Goal: Information Seeking & Learning: Learn about a topic

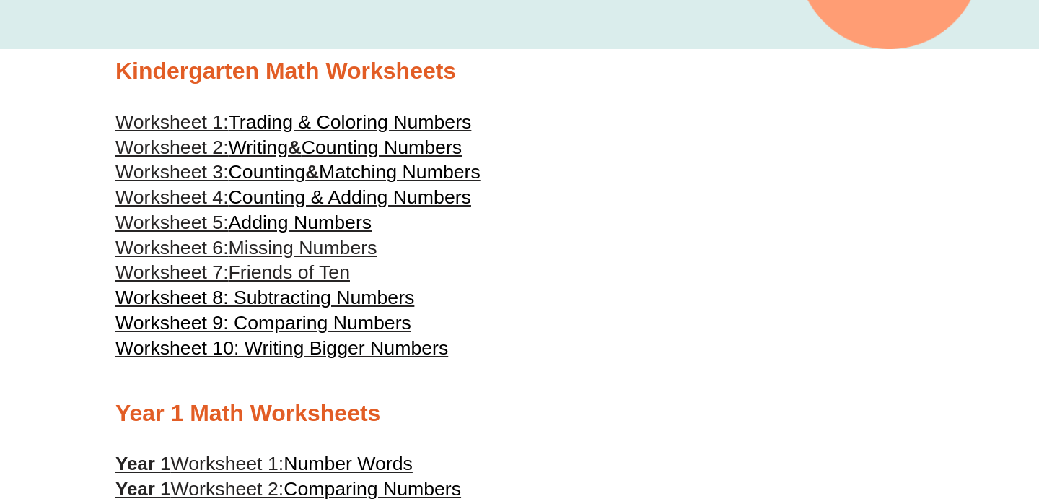
scroll to position [654, 0]
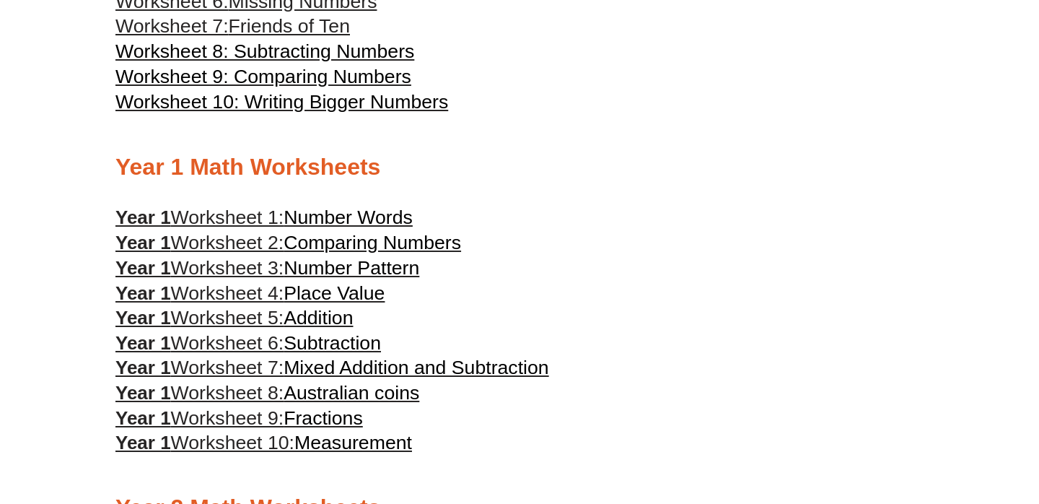
click at [380, 404] on span "Australian coins" at bounding box center [352, 393] width 136 height 22
click at [347, 429] on span "Fractions" at bounding box center [323, 418] width 79 height 22
click at [352, 450] on span "Measurement" at bounding box center [354, 443] width 118 height 22
click at [361, 346] on span "Subtraction" at bounding box center [332, 343] width 97 height 22
click at [339, 327] on span "Addition" at bounding box center [318, 318] width 69 height 22
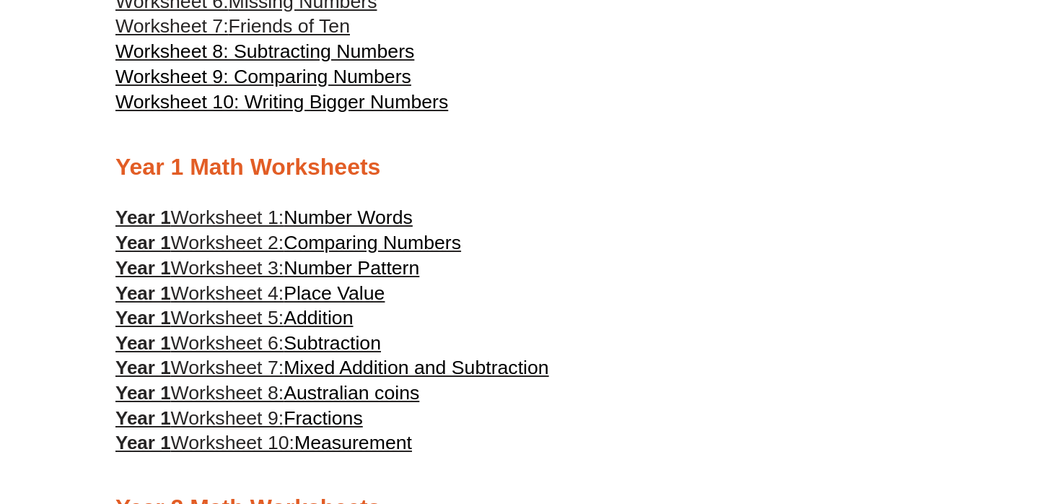
click at [345, 289] on span "Place Value" at bounding box center [334, 293] width 101 height 22
click at [354, 271] on span "Number Pattern" at bounding box center [352, 268] width 136 height 22
click at [370, 250] on span "Comparing Numbers" at bounding box center [373, 243] width 178 height 22
click at [368, 221] on span "Number Words" at bounding box center [348, 217] width 129 height 22
click at [499, 161] on h2 "Year 1 Math Worksheets" at bounding box center [519, 167] width 808 height 30
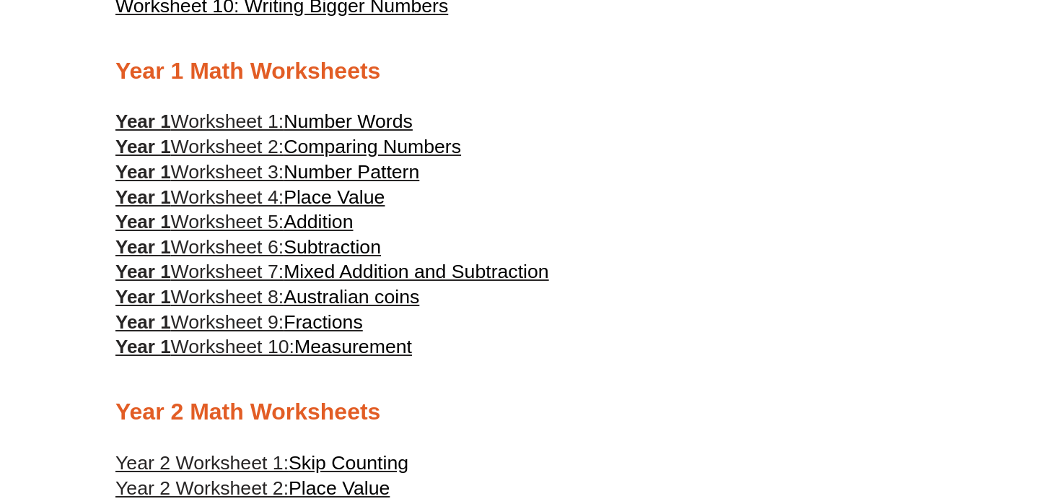
scroll to position [749, 0]
